Goal: Use online tool/utility: Utilize a website feature to perform a specific function

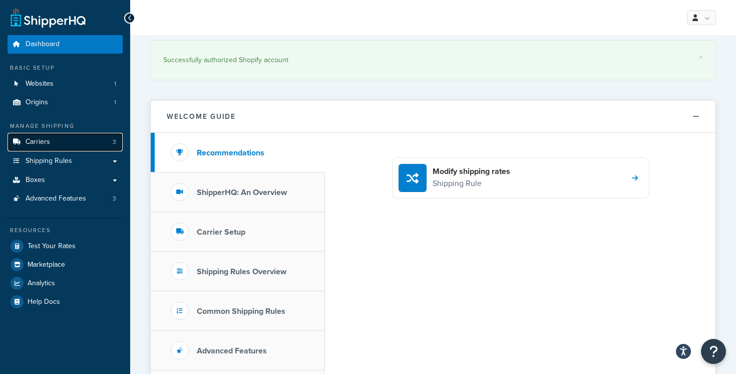
click at [84, 144] on link "Carriers 3" at bounding box center [65, 142] width 115 height 19
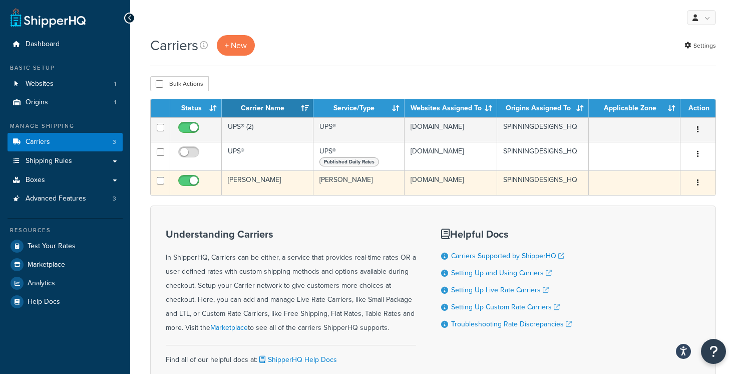
click at [258, 188] on td "[PERSON_NAME]" at bounding box center [268, 182] width 92 height 25
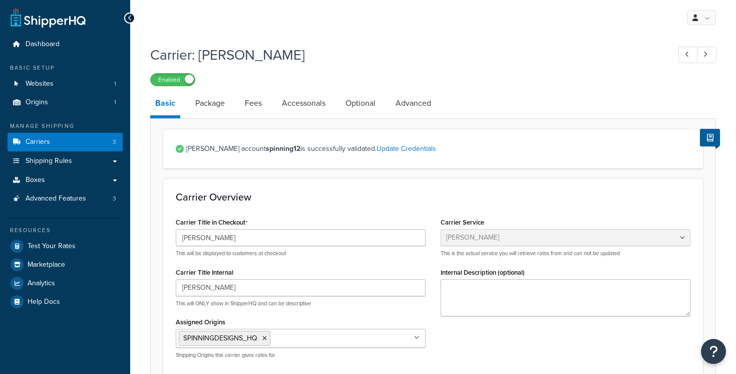
select select "estesFreight"
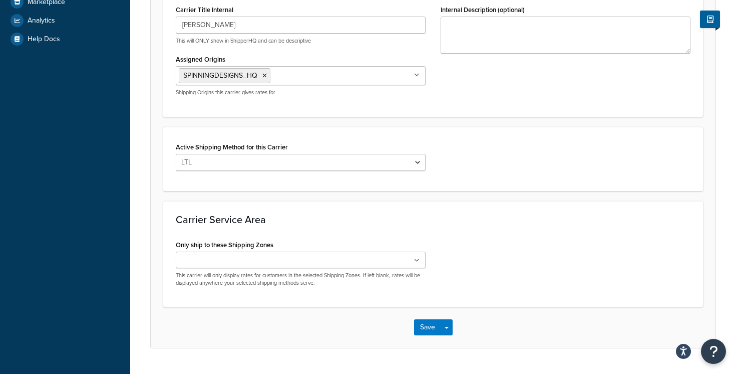
scroll to position [288, 0]
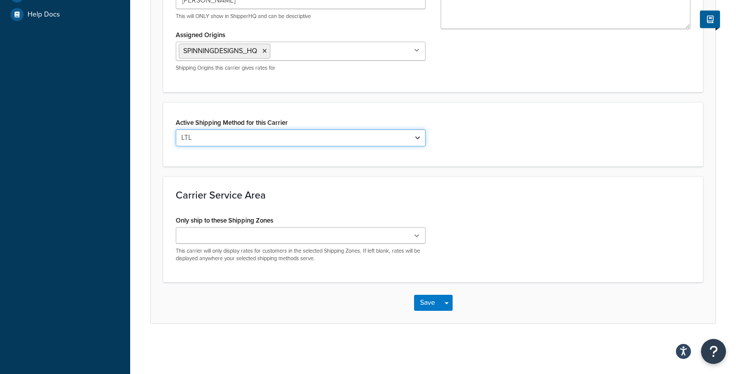
click at [318, 131] on select "LTL" at bounding box center [301, 137] width 250 height 17
click at [279, 236] on ul at bounding box center [301, 235] width 250 height 17
click at [316, 194] on h3 "Carrier Service Area" at bounding box center [433, 194] width 515 height 11
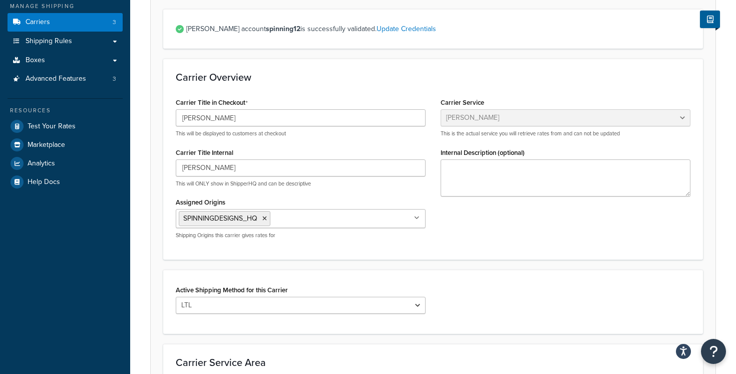
click at [316, 194] on div "Carrier Title in Checkout [PERSON_NAME] This will be displayed to customers at …" at bounding box center [300, 170] width 265 height 151
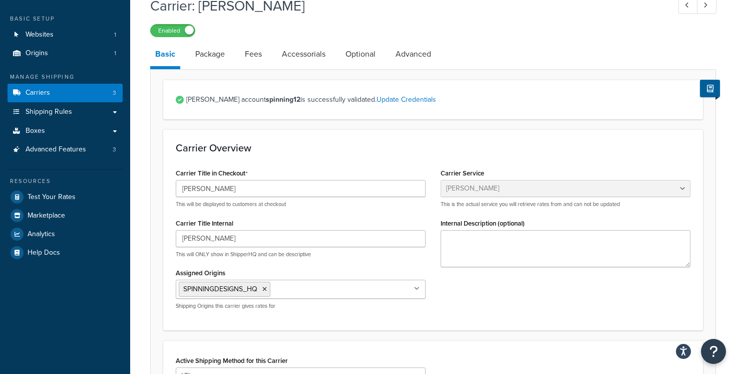
scroll to position [0, 0]
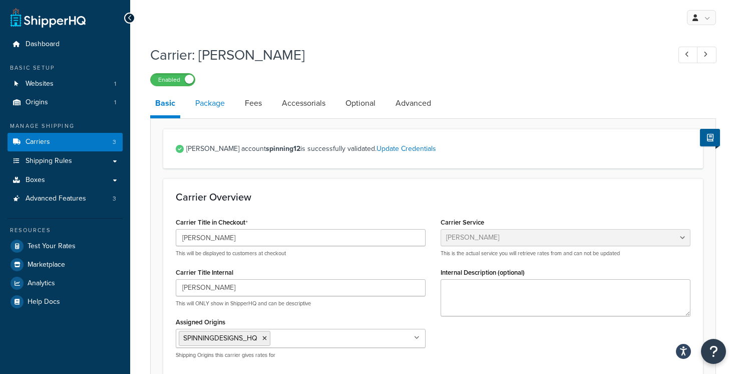
click at [211, 97] on link "Package" at bounding box center [210, 103] width 40 height 24
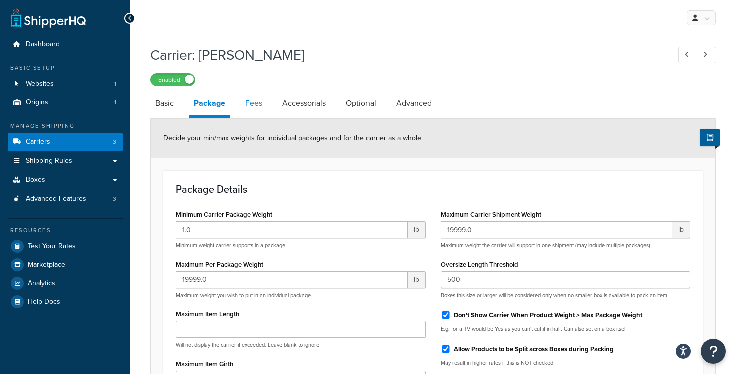
click at [258, 108] on link "Fees" at bounding box center [253, 103] width 27 height 24
select select "AFTER"
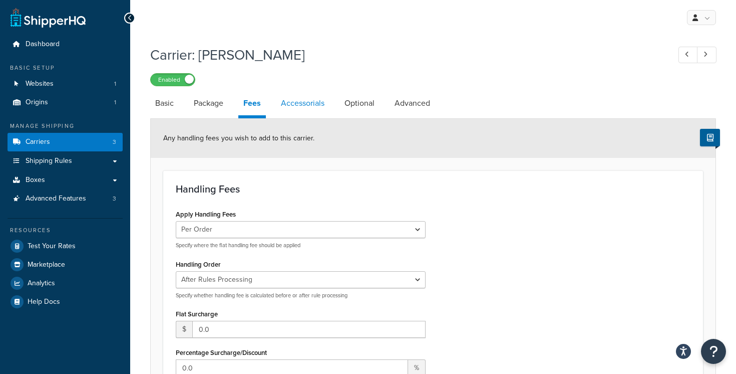
click at [303, 103] on link "Accessorials" at bounding box center [303, 103] width 54 height 24
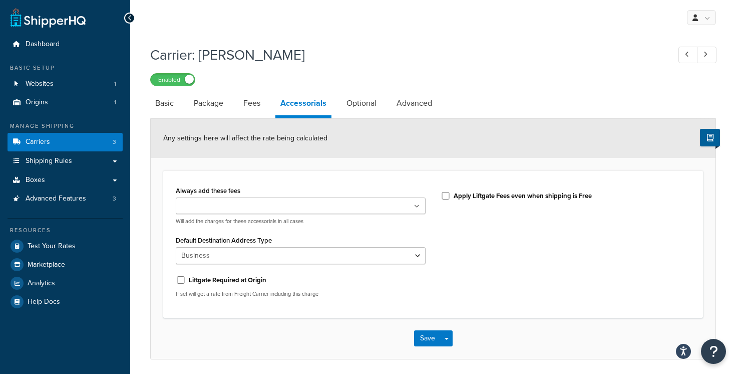
click at [335, 206] on ul at bounding box center [301, 205] width 250 height 17
click at [345, 178] on div "Always add these fees Liftgate Address Type Scheduled Appointment Inside Delive…" at bounding box center [433, 243] width 540 height 147
click at [364, 97] on link "Optional" at bounding box center [362, 103] width 40 height 24
select select "55"
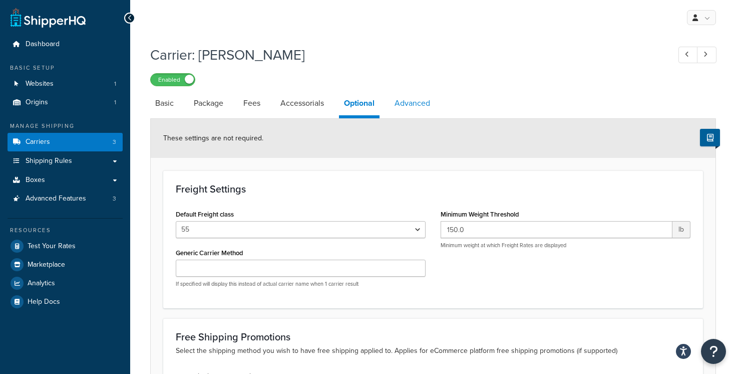
click at [408, 98] on link "Advanced" at bounding box center [413, 103] width 46 height 24
select select "false"
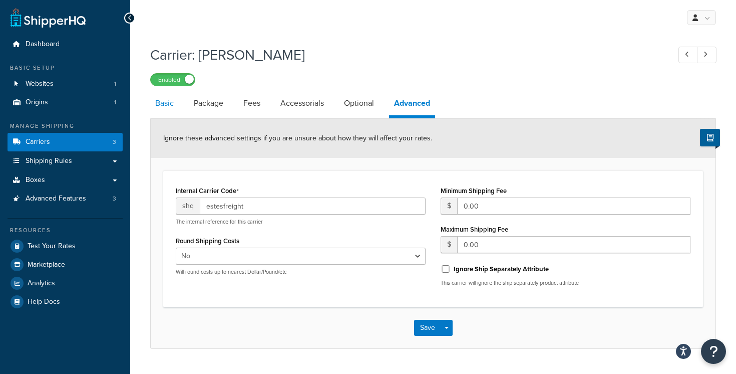
click at [178, 112] on link "Basic" at bounding box center [164, 103] width 29 height 24
select select "estesFreight"
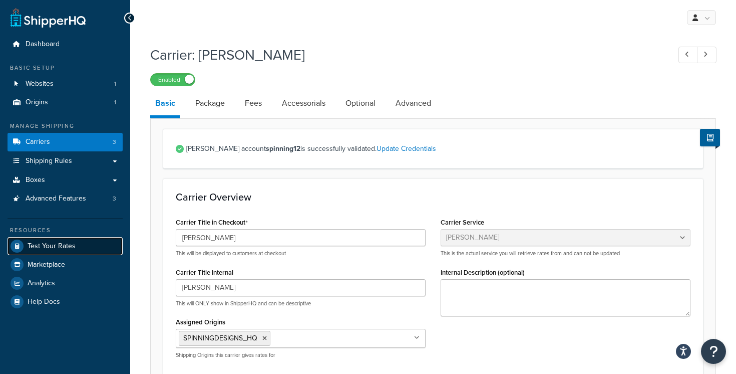
click at [75, 244] on link "Test Your Rates" at bounding box center [65, 246] width 115 height 18
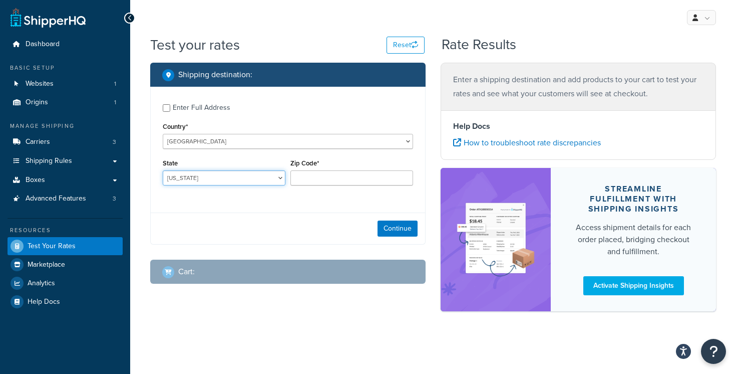
click at [263, 179] on select "[US_STATE] [US_STATE] [US_STATE] [US_STATE] [US_STATE] Armed Forces Americas Ar…" at bounding box center [224, 177] width 123 height 15
select select "NY"
click at [313, 179] on input "Zip Code*" at bounding box center [352, 177] width 123 height 15
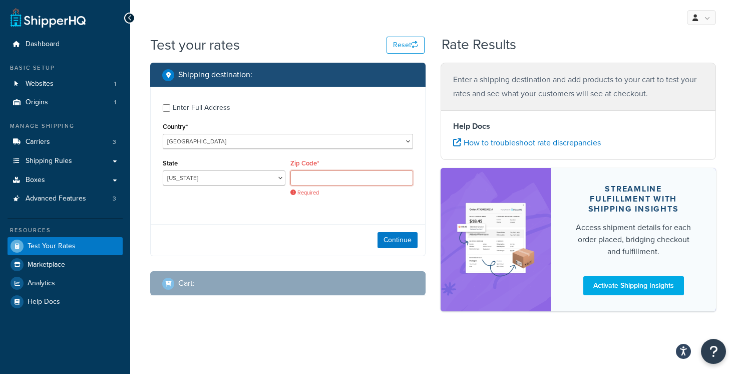
paste input "24541"
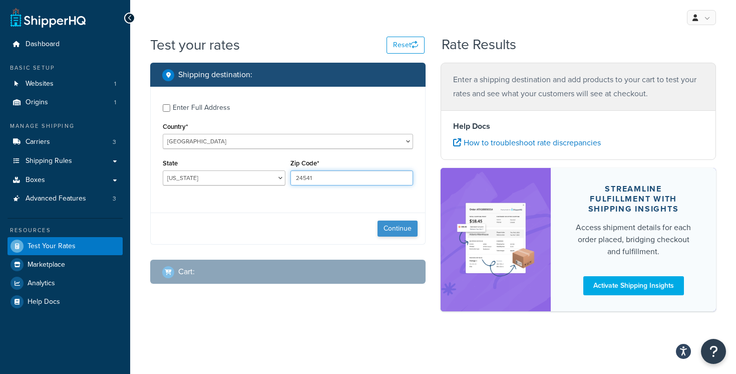
type input "24541"
click at [393, 226] on button "Continue" at bounding box center [398, 228] width 40 height 16
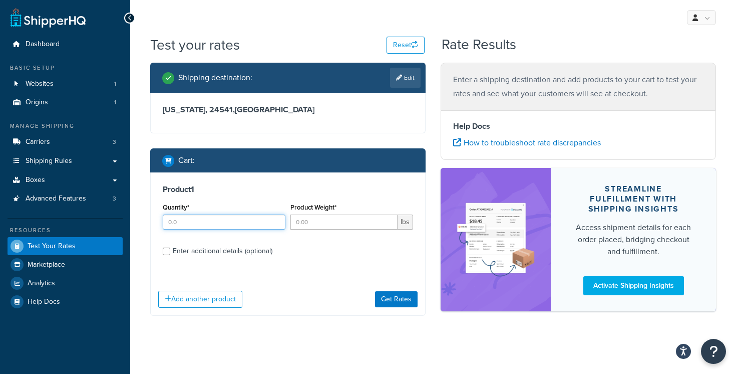
click at [258, 221] on input "Quantity*" at bounding box center [224, 221] width 123 height 15
type input "1"
type input "150"
click at [225, 248] on div "Enter additional details (optional)" at bounding box center [223, 251] width 100 height 14
click at [170, 248] on input "Enter additional details (optional)" at bounding box center [167, 251] width 8 height 8
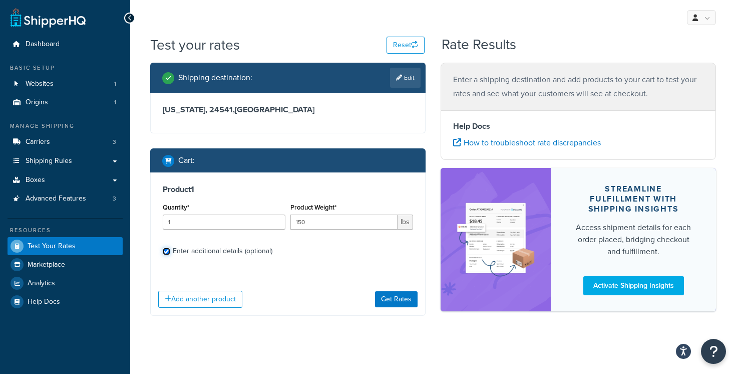
checkbox input "true"
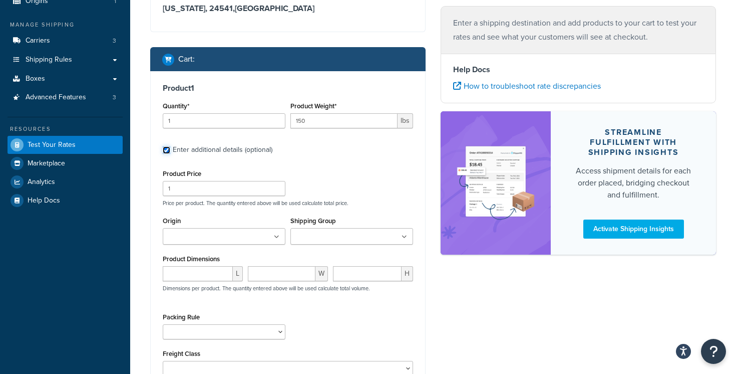
scroll to position [105, 0]
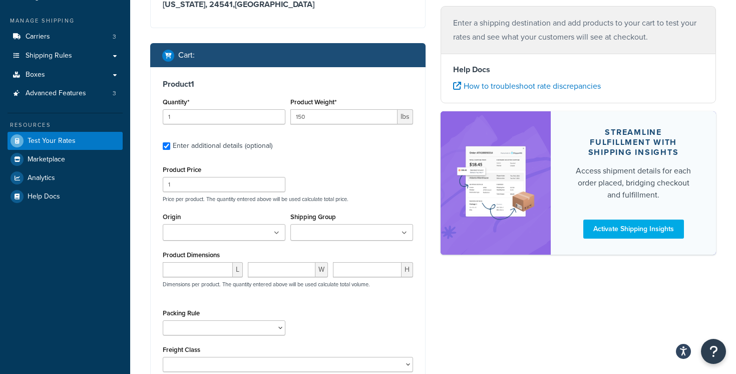
click at [231, 229] on input "Origin" at bounding box center [210, 232] width 89 height 11
click at [328, 236] on input "Shipping Group" at bounding box center [338, 232] width 89 height 11
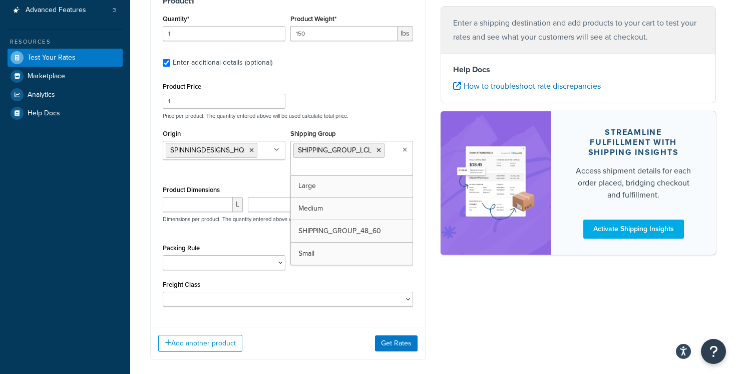
scroll to position [194, 0]
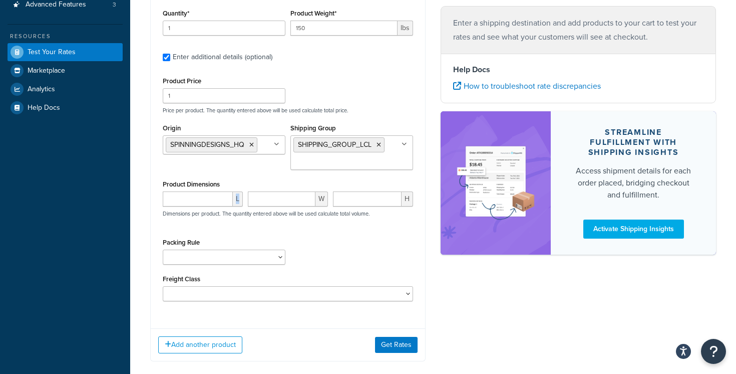
click at [214, 206] on div "L" at bounding box center [202, 202] width 85 height 23
click at [210, 252] on select "48_FLOOR" at bounding box center [224, 256] width 123 height 15
select select "86487"
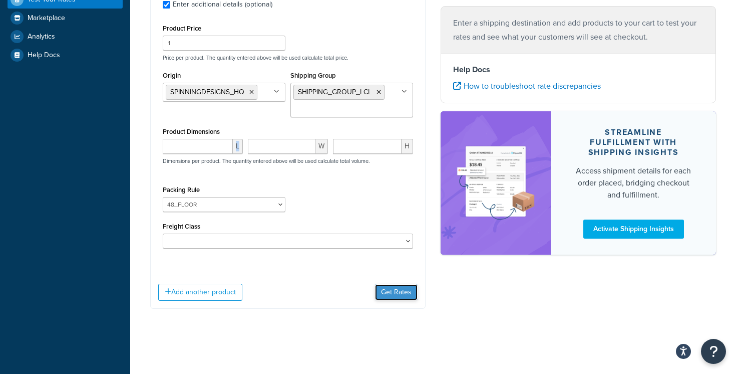
click at [387, 294] on button "Get Rates" at bounding box center [396, 292] width 43 height 16
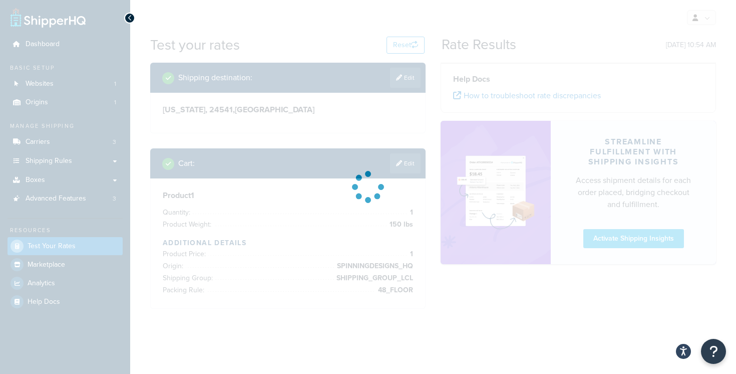
scroll to position [0, 0]
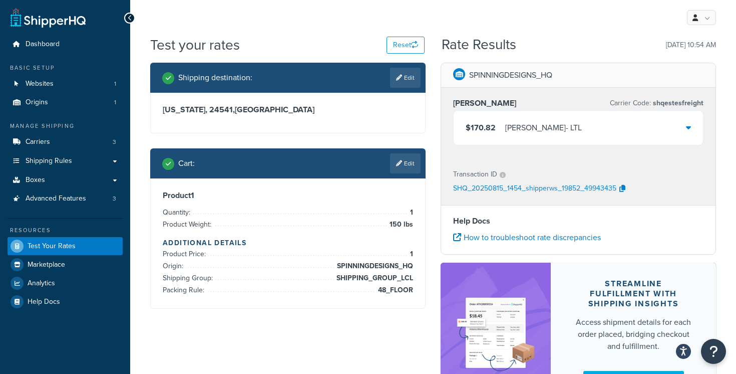
click at [690, 125] on icon at bounding box center [688, 127] width 5 height 8
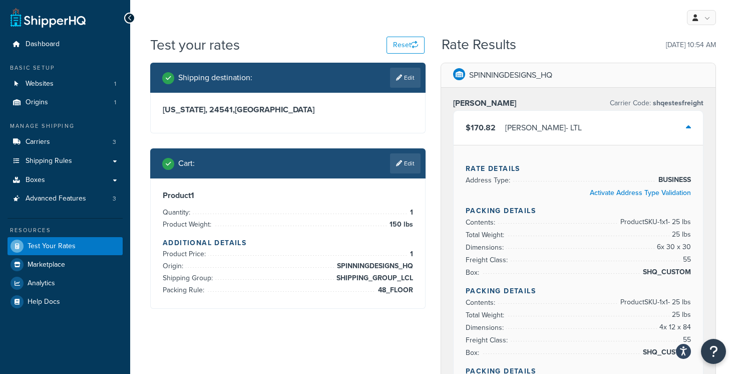
click at [690, 125] on icon at bounding box center [688, 127] width 5 height 8
